Goal: Navigation & Orientation: Find specific page/section

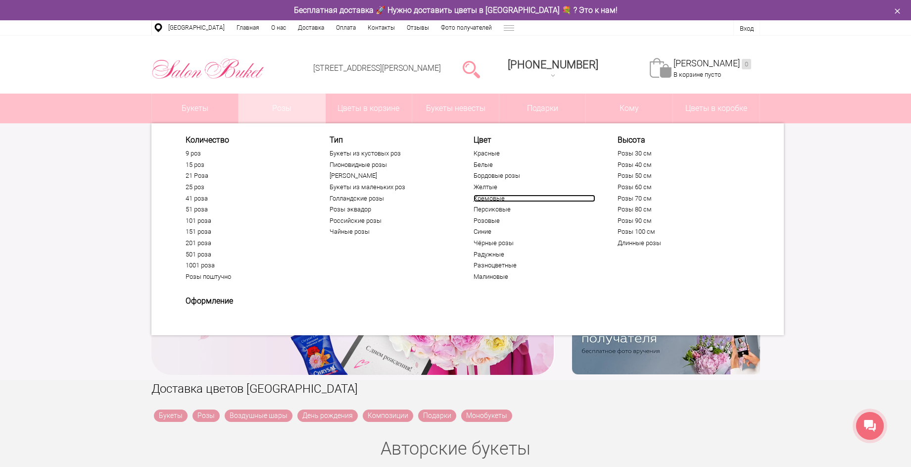
click at [491, 199] on link "Кремовые" at bounding box center [535, 199] width 122 height 8
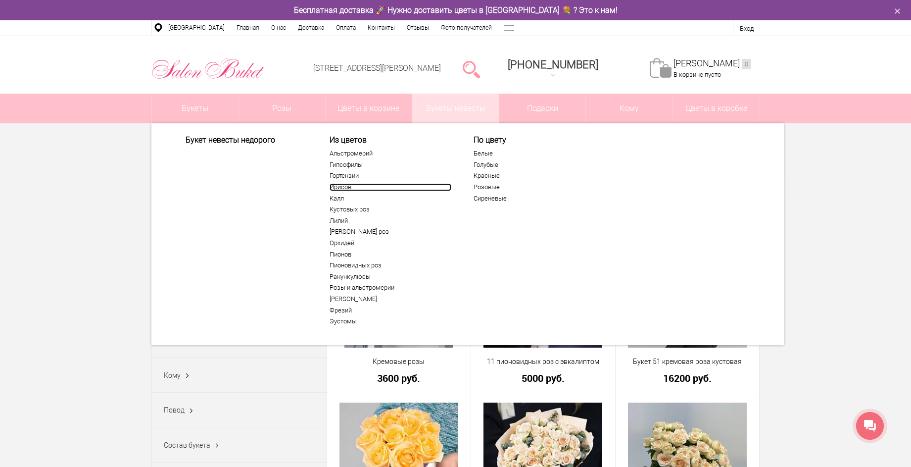
click at [340, 190] on link "Ирисов" at bounding box center [391, 187] width 122 height 8
